Goal: Find specific page/section: Find specific page/section

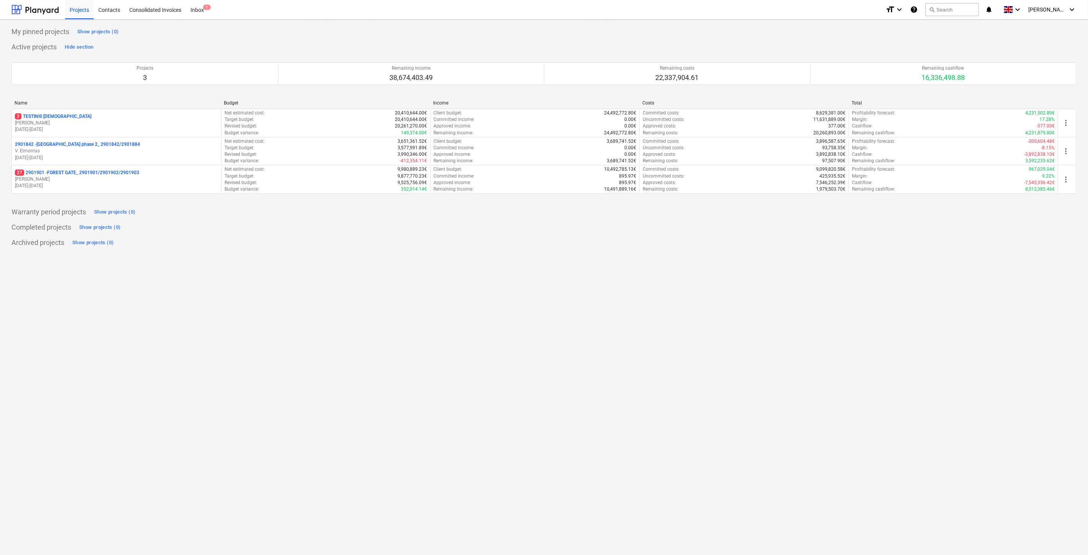
click at [163, 177] on p "[PERSON_NAME]" at bounding box center [116, 179] width 203 height 7
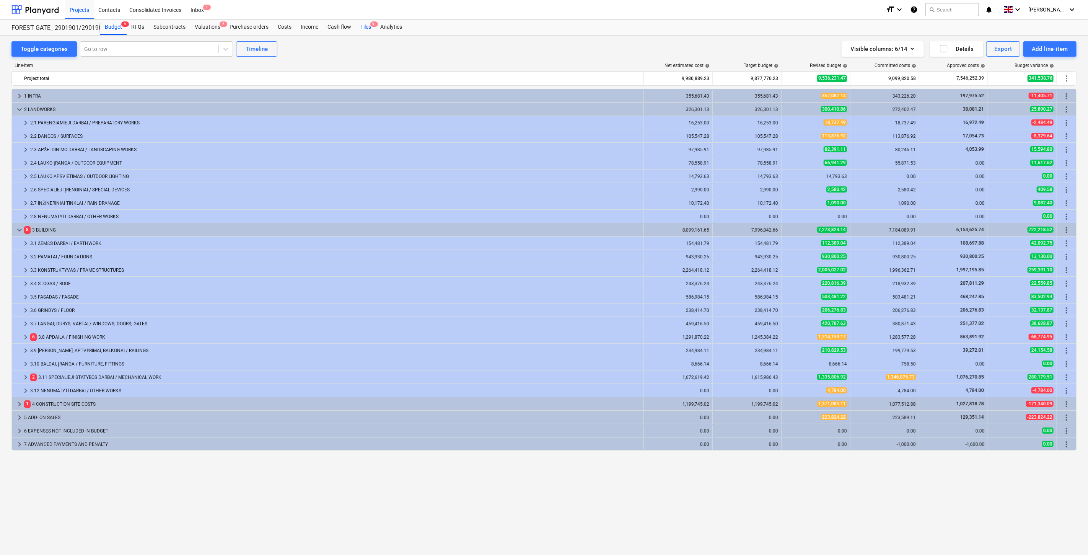
click at [366, 27] on div "Files 9+" at bounding box center [366, 27] width 20 height 15
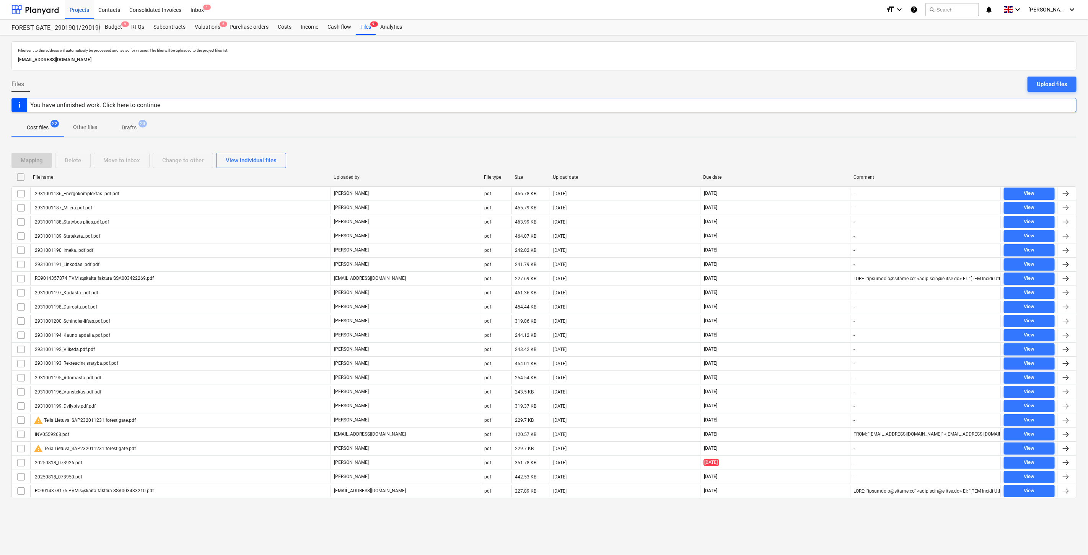
click at [802, 152] on div "Mapping Delete Move to inbox Change to other View individual files" at bounding box center [543, 160] width 1065 height 21
click at [820, 146] on div "Mapping Delete Move to inbox Change to other View individual files File name Up…" at bounding box center [543, 328] width 1065 height 370
click at [789, 158] on div "Mapping Delete Move to inbox Change to other View individual files" at bounding box center [543, 160] width 1065 height 15
click at [794, 155] on div "Mapping Delete Move to inbox Change to other View individual files" at bounding box center [543, 160] width 1065 height 15
click at [778, 153] on div "Mapping Delete Move to inbox Change to other View individual files" at bounding box center [543, 160] width 1065 height 15
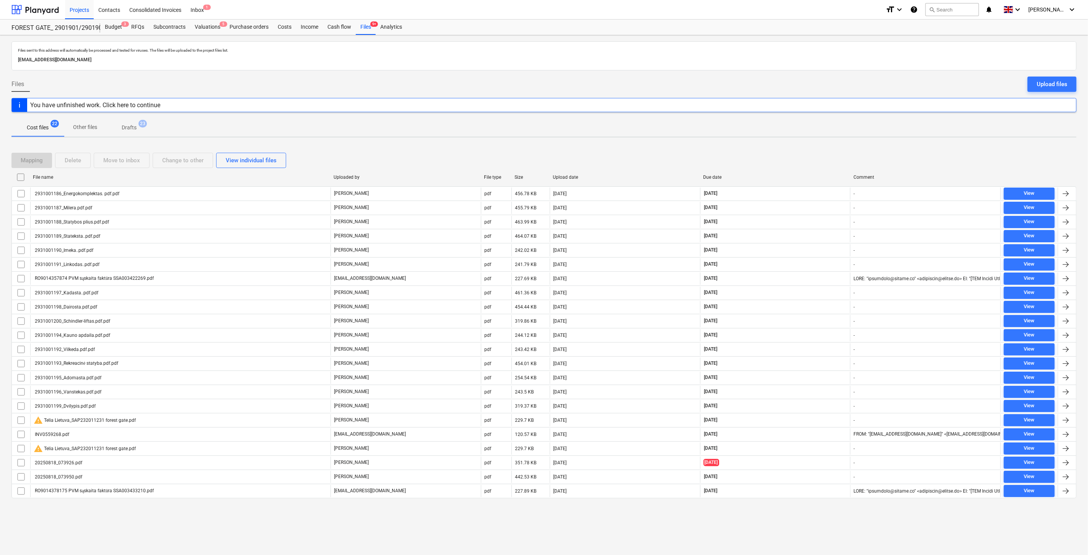
click at [800, 146] on div "Mapping Delete Move to inbox Change to other View individual files File name Up…" at bounding box center [543, 328] width 1065 height 370
click at [42, 6] on div at bounding box center [34, 9] width 47 height 19
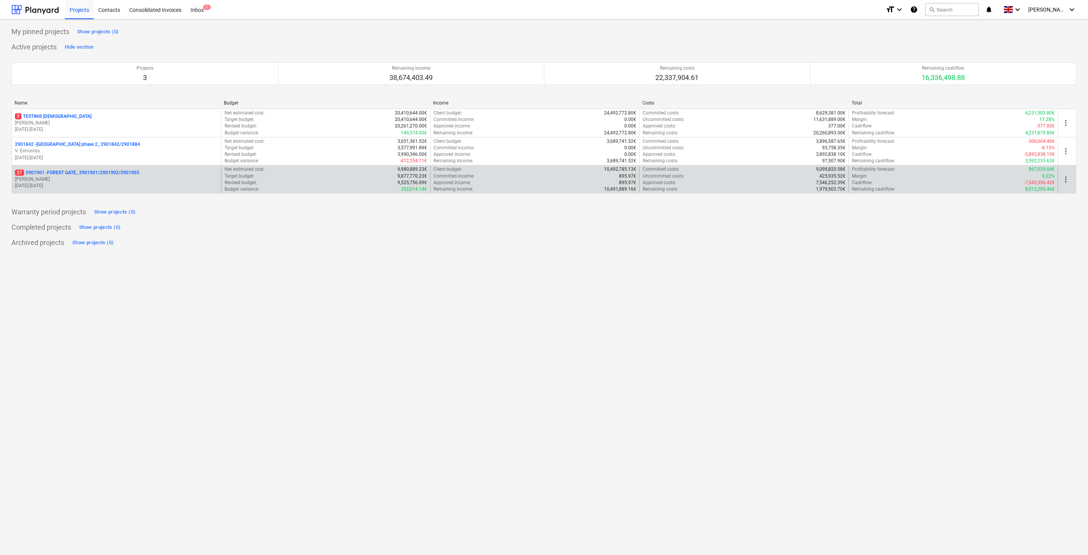
click at [91, 183] on p "[DATE] - [DATE]" at bounding box center [116, 186] width 203 height 7
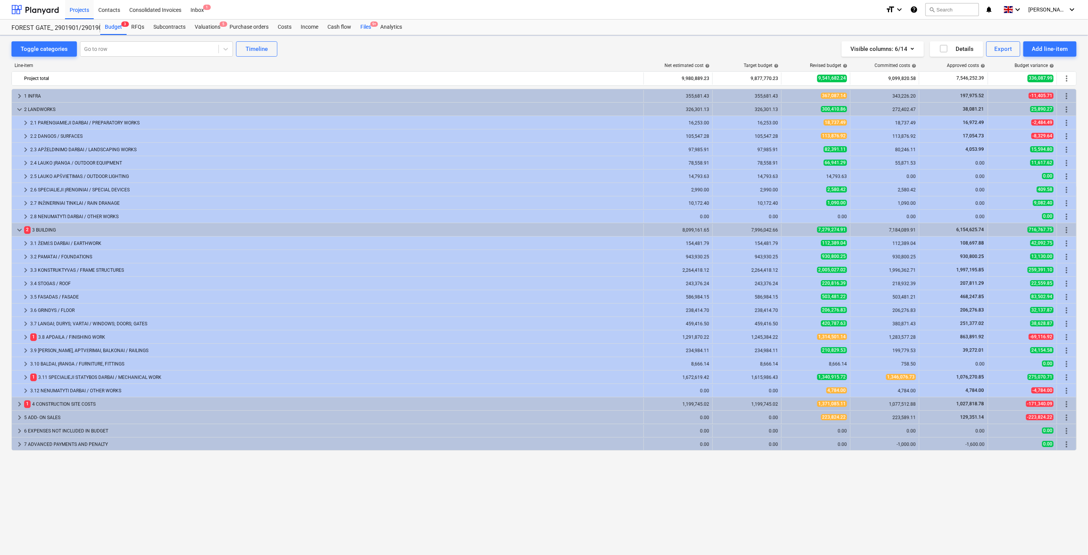
click at [369, 28] on div "Files 9+" at bounding box center [366, 27] width 20 height 15
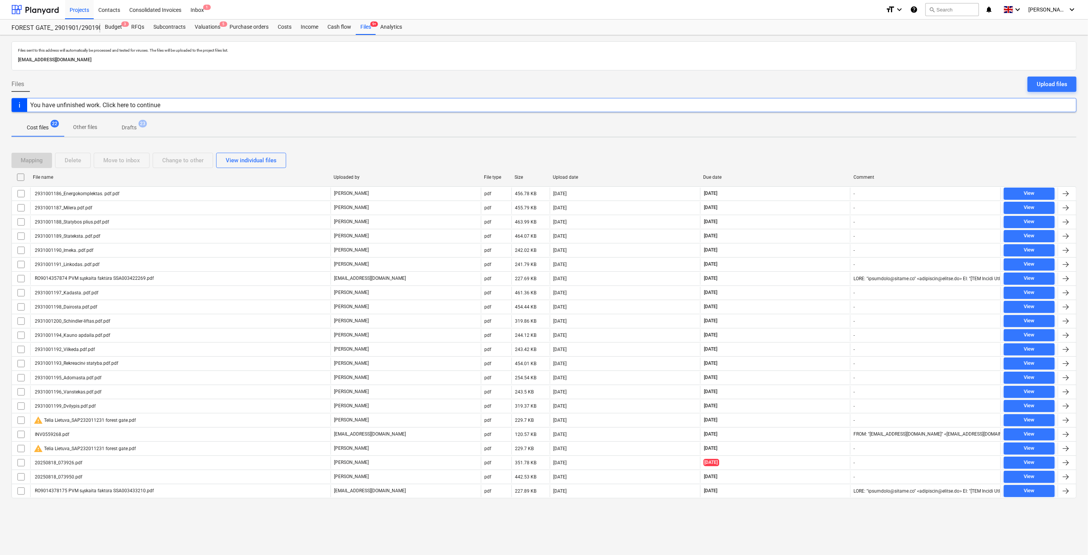
click at [759, 164] on div "Mapping Delete Move to inbox Change to other View individual files" at bounding box center [543, 160] width 1065 height 15
click at [774, 158] on div "Mapping Delete Move to inbox Change to other View individual files" at bounding box center [543, 160] width 1065 height 15
drag, startPoint x: 782, startPoint y: 160, endPoint x: 798, endPoint y: 154, distance: 16.7
click at [782, 160] on div "Mapping Delete Move to inbox Change to other View individual files" at bounding box center [543, 160] width 1065 height 15
click at [798, 154] on div "Mapping Delete Move to inbox Change to other View individual files" at bounding box center [543, 160] width 1065 height 15
